Goal: Information Seeking & Learning: Learn about a topic

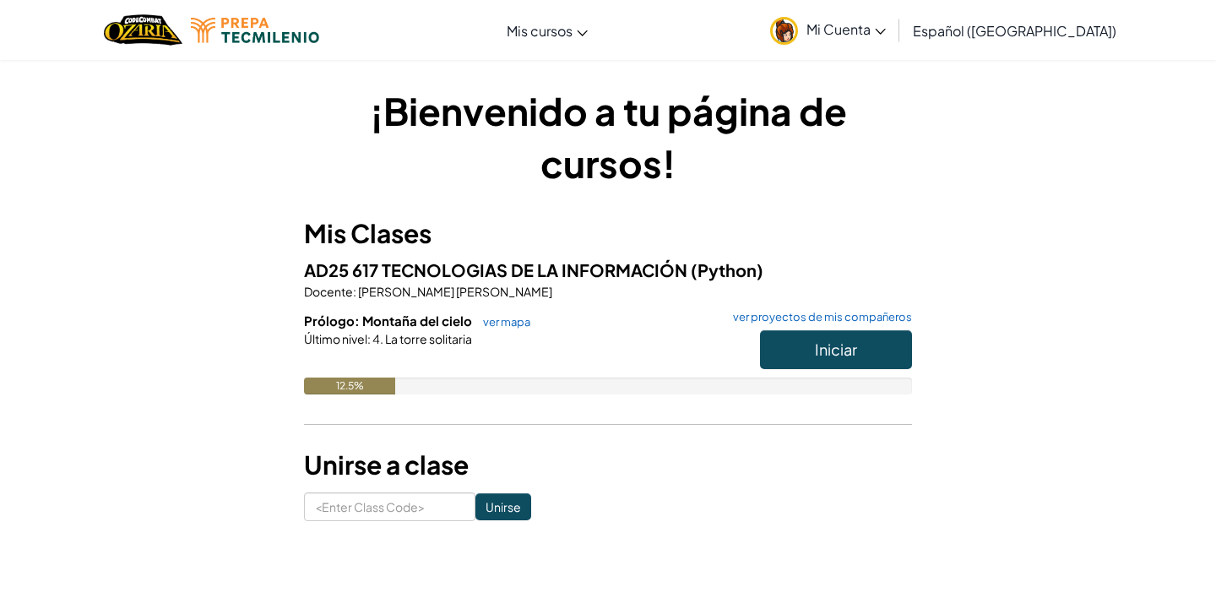
click at [396, 392] on div "12.5%" at bounding box center [608, 386] width 608 height 17
click at [832, 351] on span "Iniciar" at bounding box center [836, 349] width 42 height 19
